Goal: Task Accomplishment & Management: Use online tool/utility

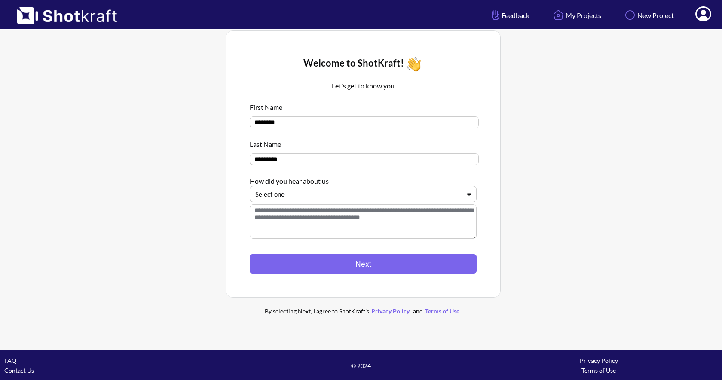
click at [331, 193] on div at bounding box center [357, 195] width 205 height 10
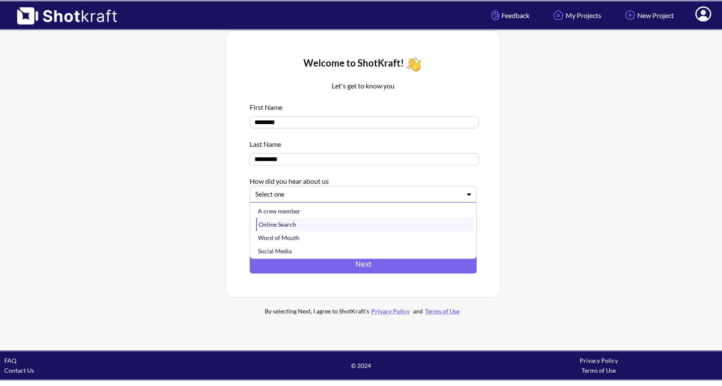
click at [312, 224] on div "Online Search" at bounding box center [365, 224] width 218 height 13
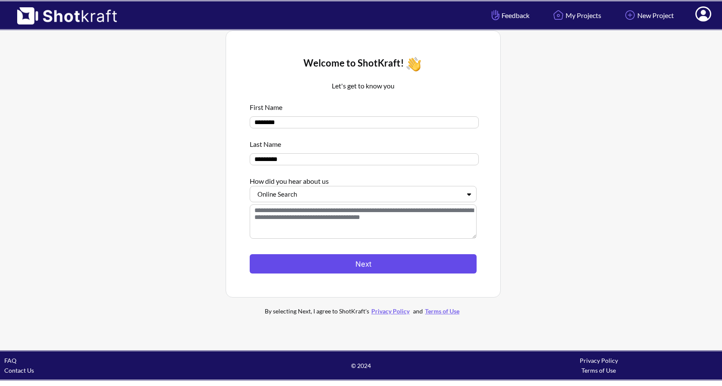
click at [312, 263] on button "Next" at bounding box center [363, 263] width 227 height 19
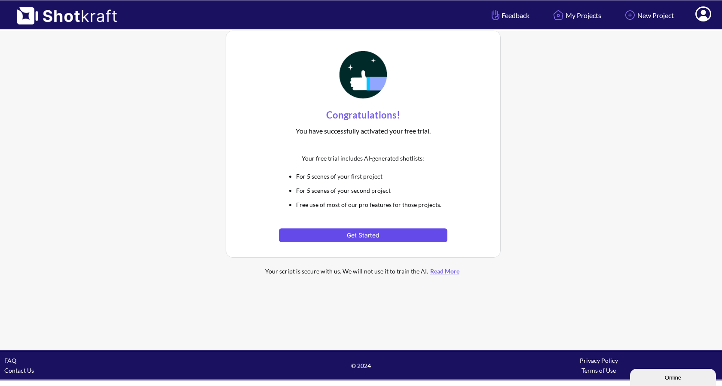
click at [364, 234] on button "Get Started" at bounding box center [363, 236] width 168 height 14
